Goal: Ask a question

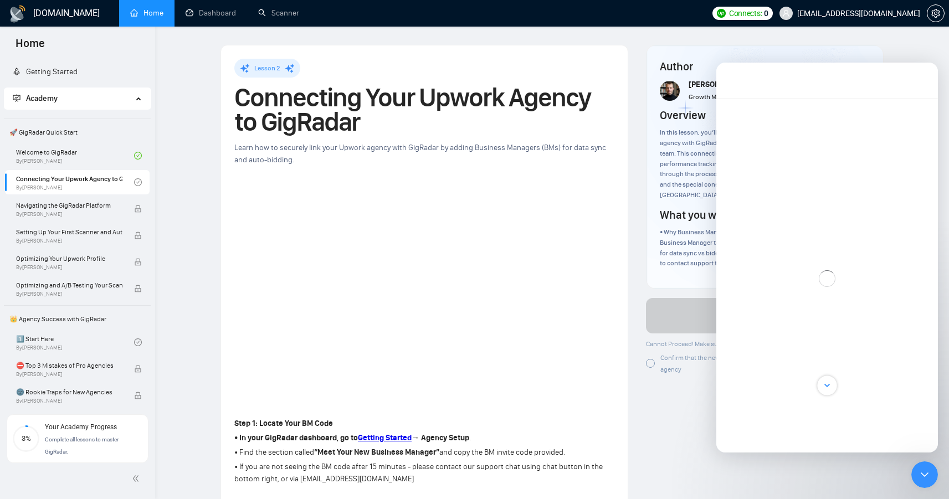
click at [824, 384] on icon "Scroll to bottom" at bounding box center [828, 386] width 10 height 10
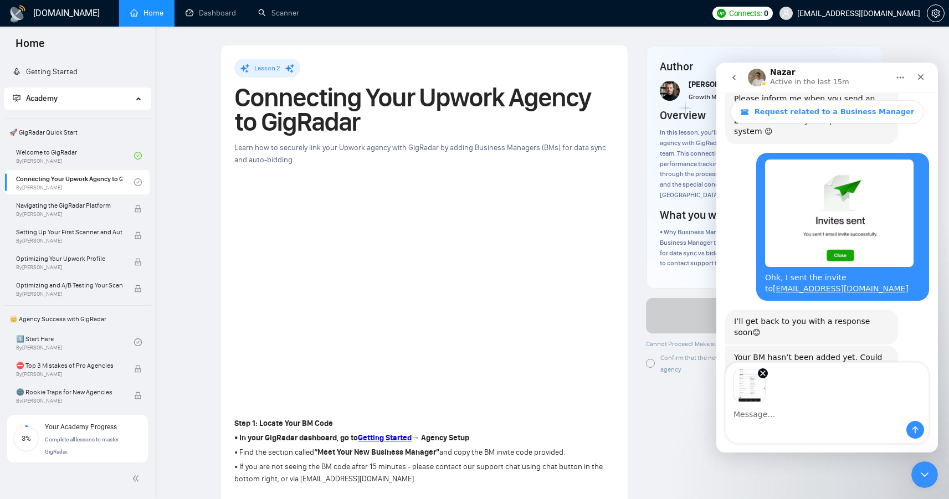
scroll to position [957, 0]
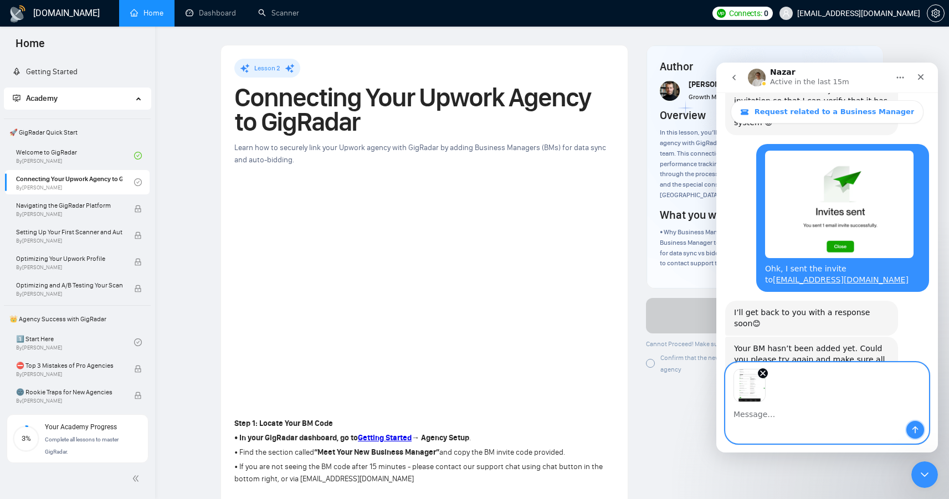
click at [910, 429] on button "Send a message…" at bounding box center [916, 430] width 18 height 18
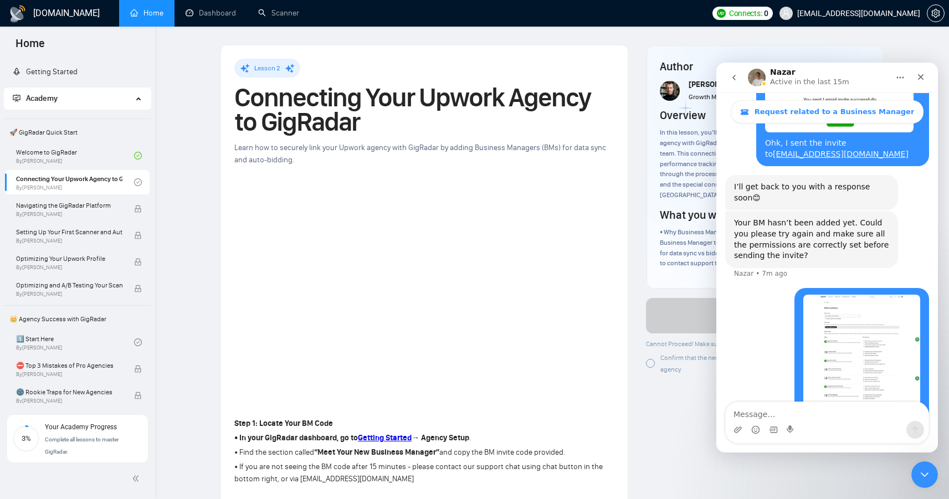
scroll to position [1089, 0]
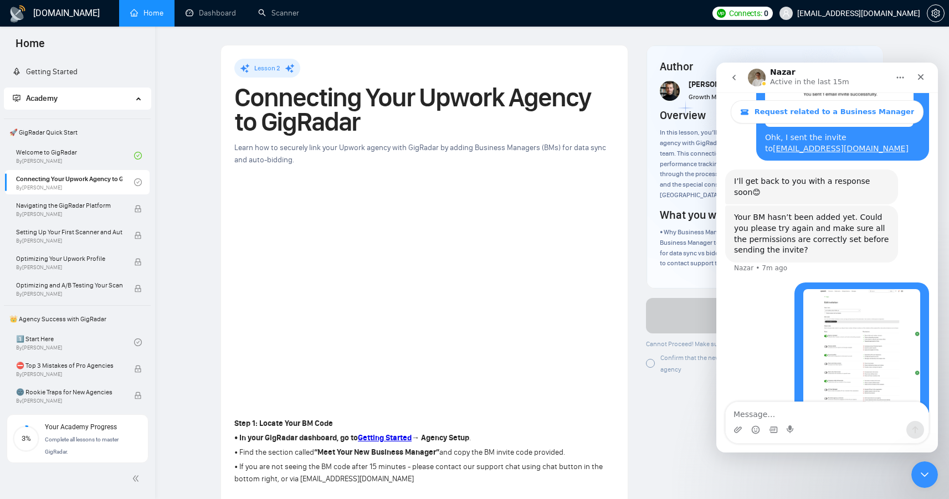
click at [814, 411] on textarea "Message…" at bounding box center [827, 411] width 203 height 19
type textarea "Am i making any mistake?"
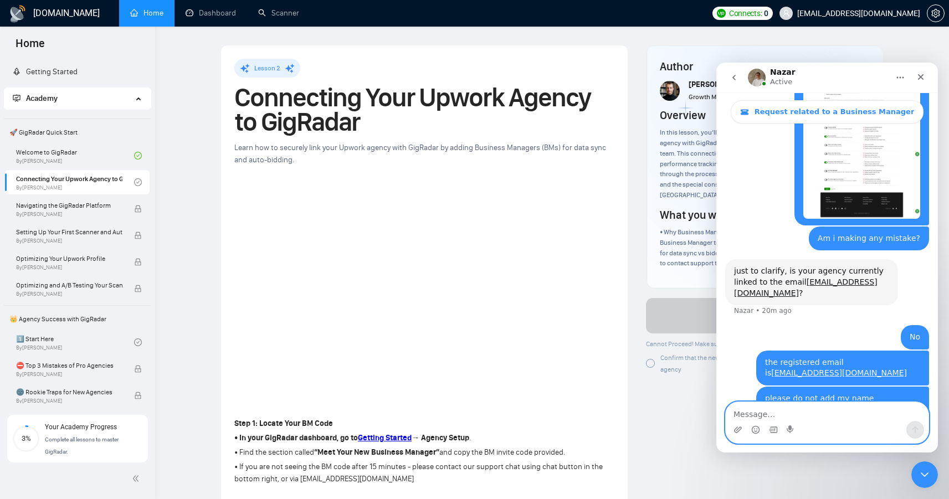
scroll to position [1299, 0]
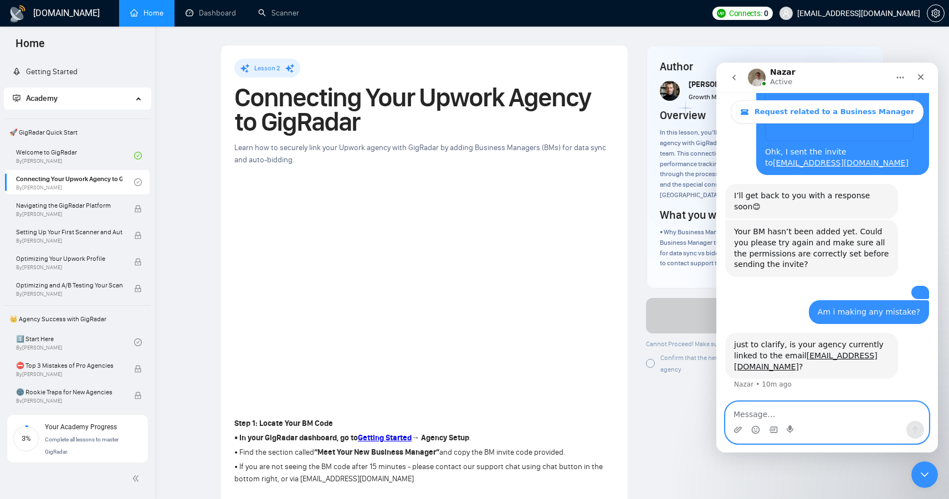
scroll to position [1157, 0]
click at [772, 413] on textarea "Message…" at bounding box center [827, 411] width 203 height 19
type textarea "No"
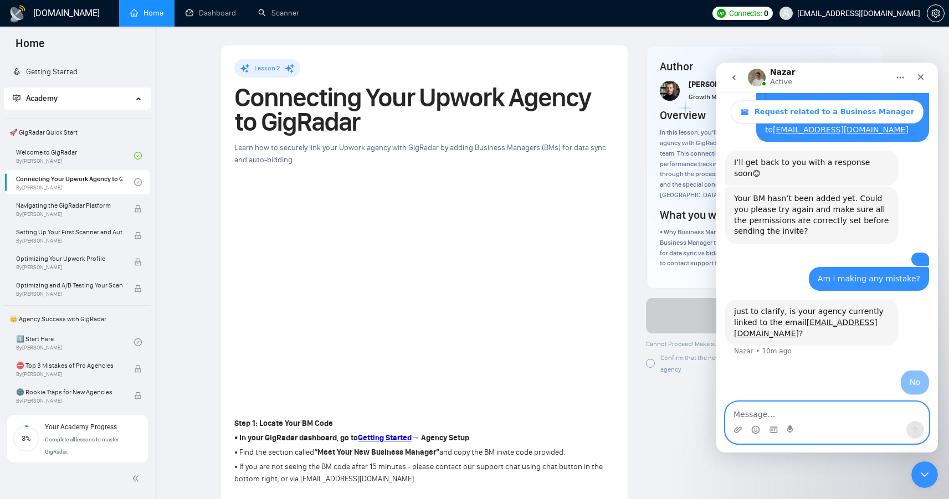
scroll to position [1191, 0]
click at [826, 417] on textarea "the registered email is" at bounding box center [827, 411] width 203 height 19
paste textarea "[EMAIL_ADDRESS][DOMAIN_NAME]"
type textarea "the registered email is [EMAIL_ADDRESS][DOMAIN_NAME]"
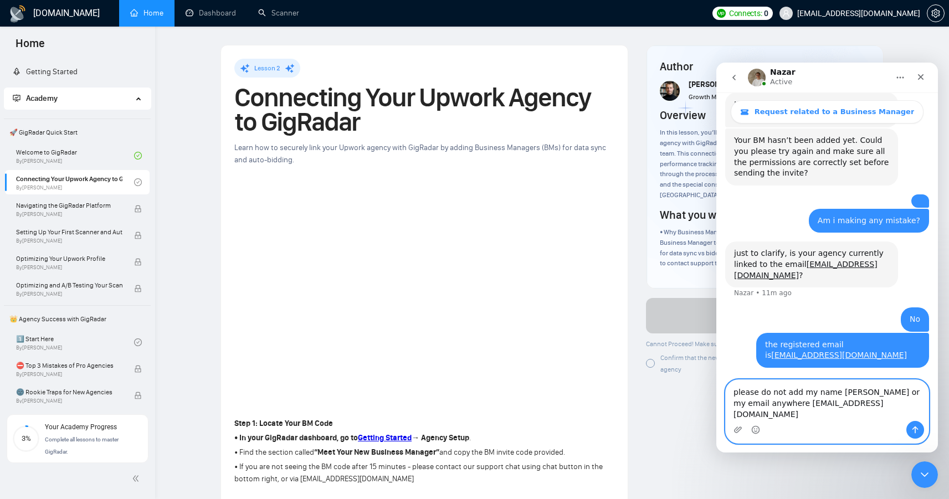
scroll to position [1249, 0]
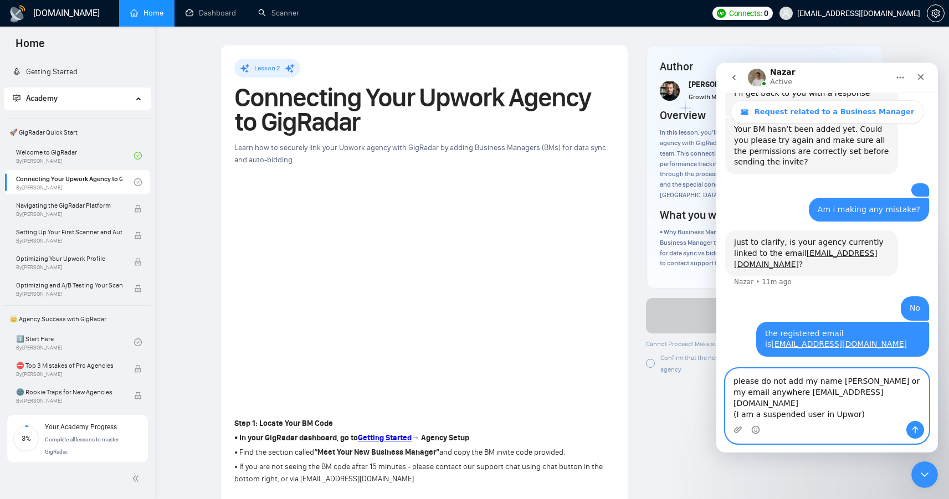
type textarea "please do not add my name [PERSON_NAME] or my email anywhere [EMAIL_ADDRESS][DO…"
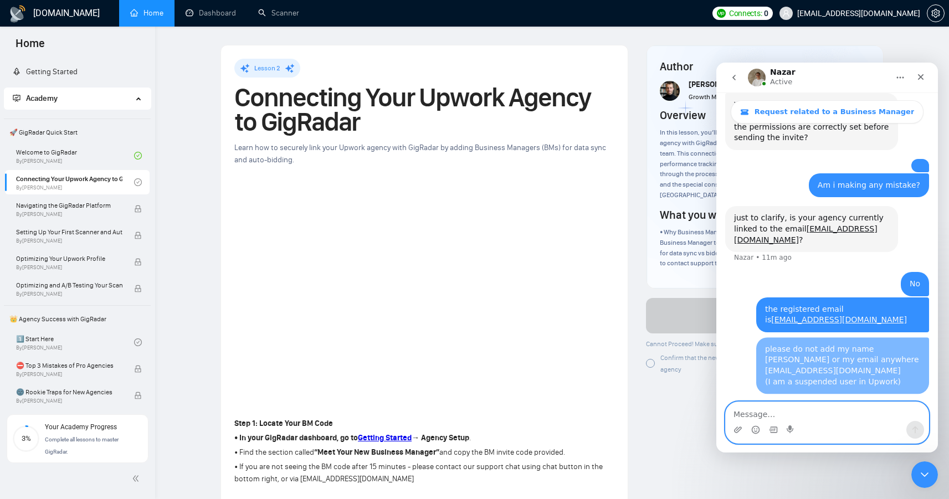
scroll to position [1274, 0]
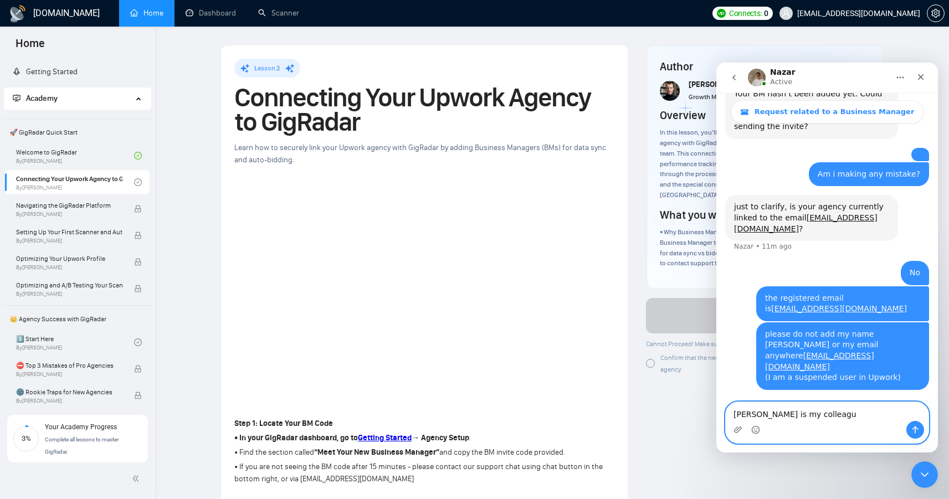
type textarea "[PERSON_NAME] is my colleague"
